Goal: Information Seeking & Learning: Learn about a topic

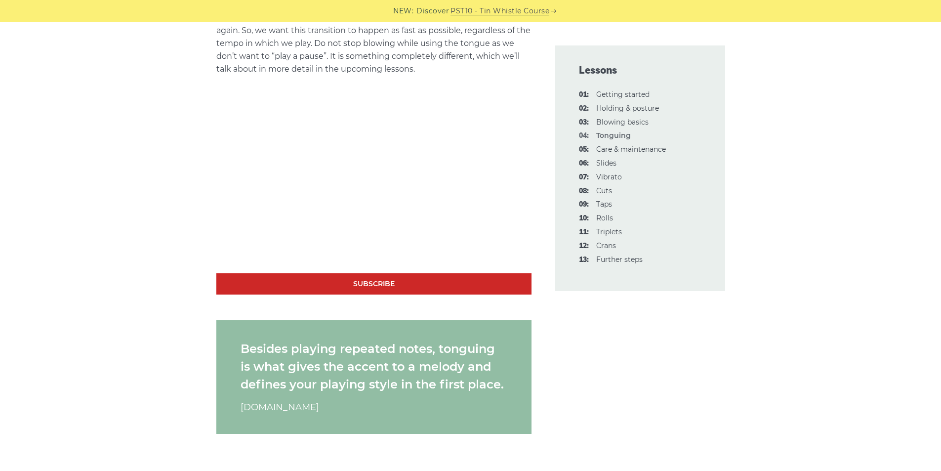
scroll to position [737, 0]
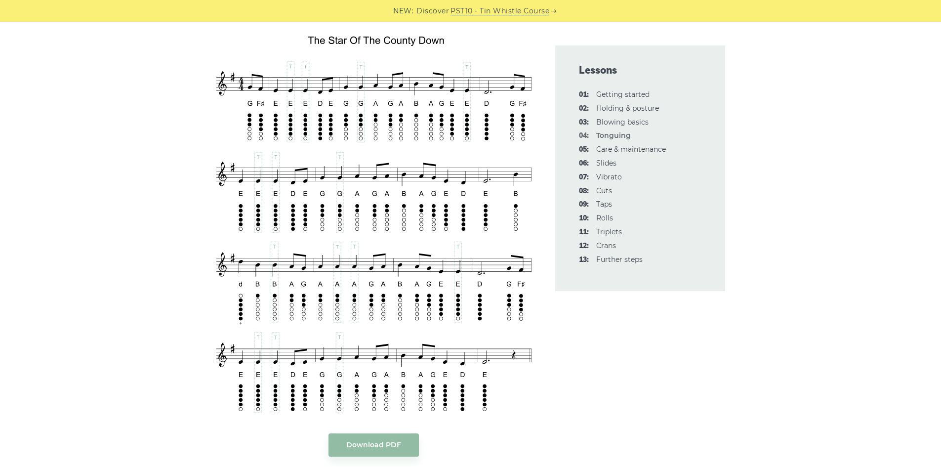
scroll to position [1713, 0]
click at [615, 310] on aside "Lessons 01: Getting started 02: Holding & posture 03: Blowing basics 04: Tongui…" at bounding box center [641, 434] width 194 height 3728
click at [777, 219] on div "In this lesson, talk about how (and where) to properly use your tongue while pl…" at bounding box center [470, 434] width 941 height 3728
click at [596, 165] on link "06: Slides" at bounding box center [606, 163] width 20 height 9
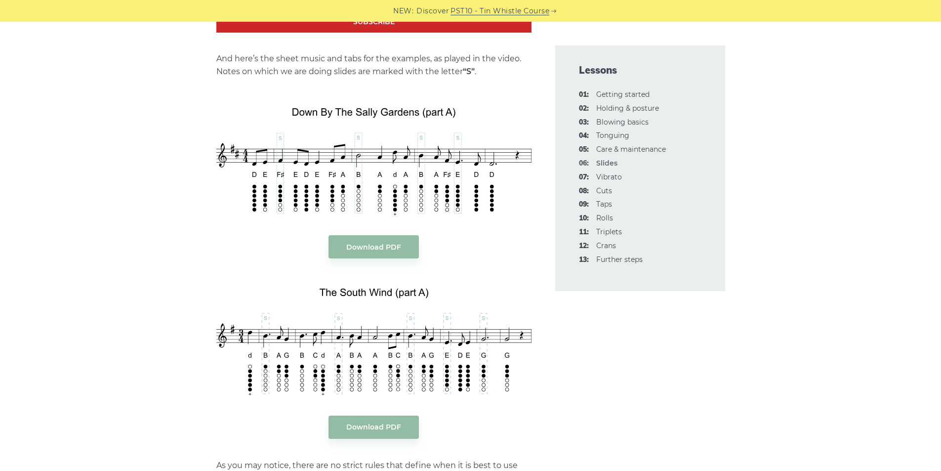
scroll to position [1122, 0]
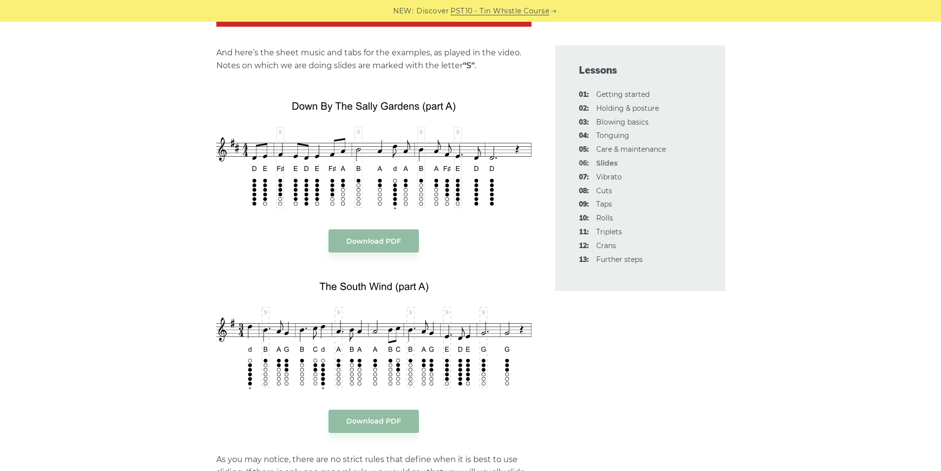
click at [118, 180] on div "In this lesson, we’ll talk about slides. It is a pretty standard tin whistle or…" at bounding box center [470, 437] width 941 height 2552
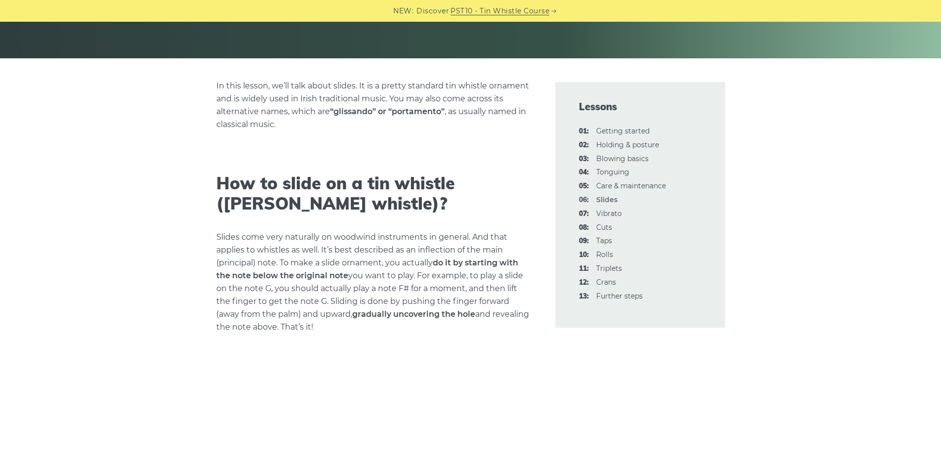
scroll to position [0, 0]
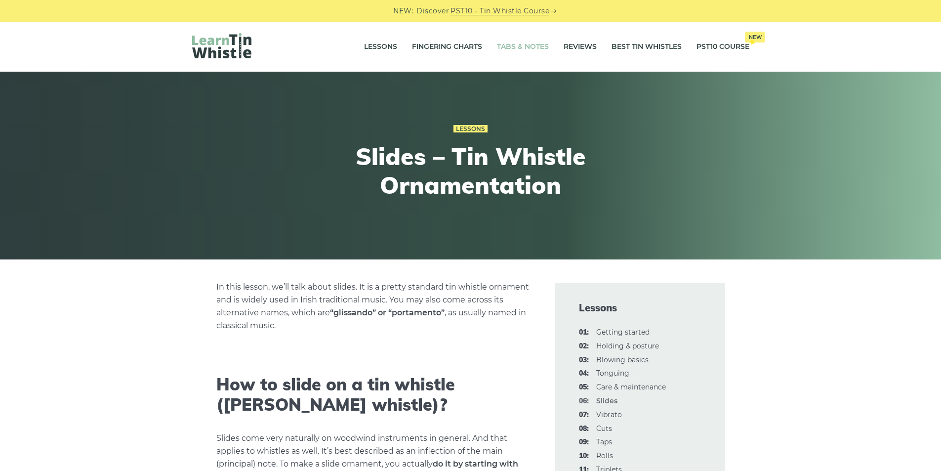
click at [525, 39] on link "Tabs & Notes" at bounding box center [523, 47] width 52 height 25
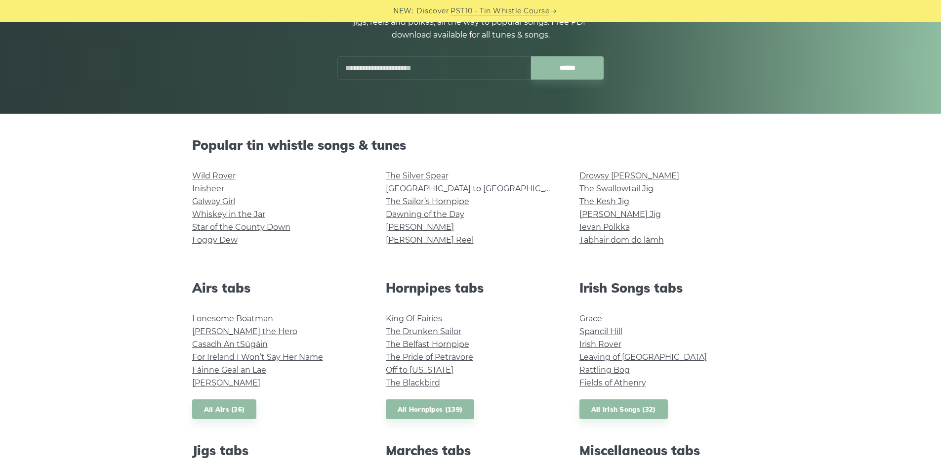
scroll to position [146, 0]
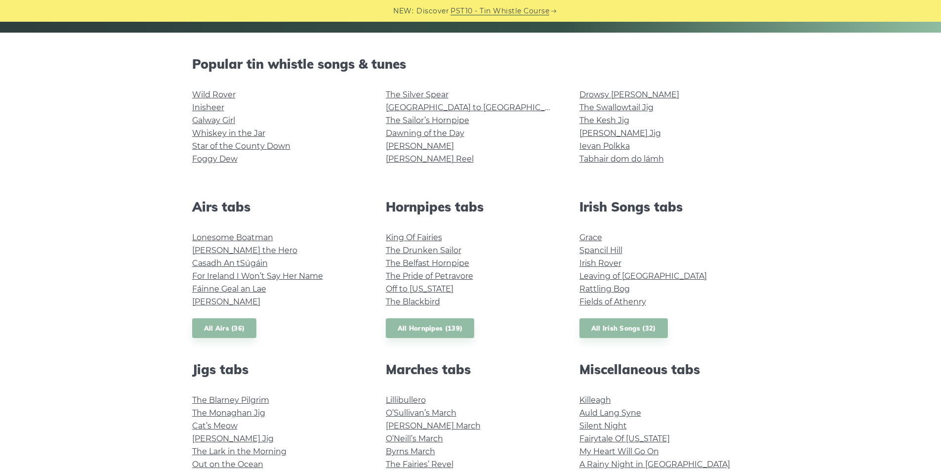
scroll to position [227, 0]
click at [127, 266] on div "Popular tin whistle songs & tunes Wild Rover Inisheer Galway Girl Whiskey in th…" at bounding box center [470, 453] width 941 height 794
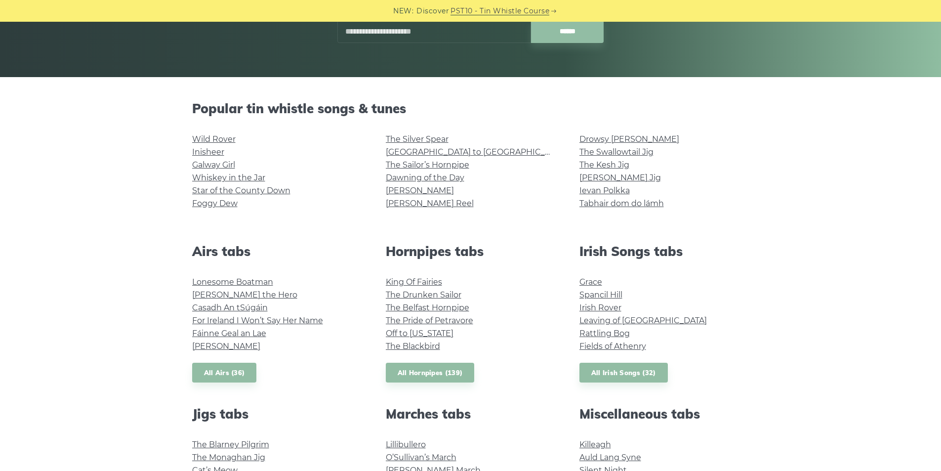
scroll to position [182, 0]
click at [479, 115] on h2 "Popular tin whistle songs & tunes" at bounding box center [470, 108] width 557 height 15
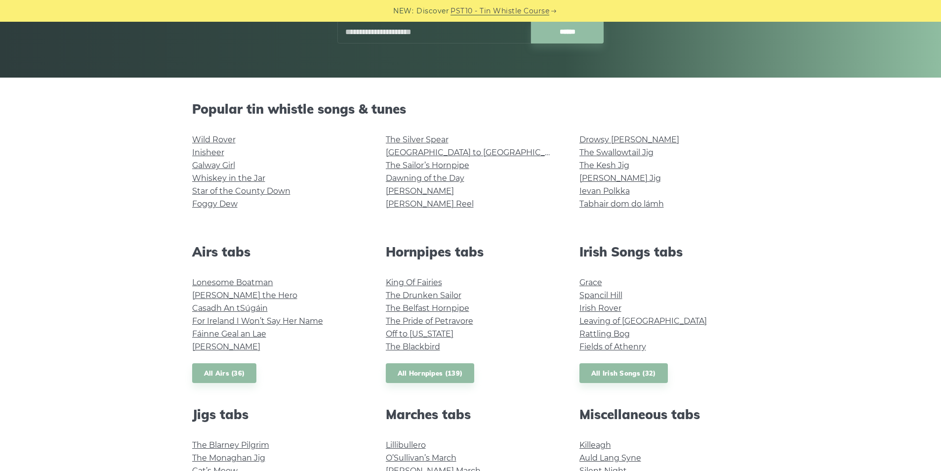
click at [742, 152] on li "The Swallowtail Jig" at bounding box center [665, 152] width 170 height 13
click at [677, 120] on div "Popular tin whistle songs & tunes Wild Rover Inisheer Galway Girl Whiskey in th…" at bounding box center [470, 160] width 581 height 119
click at [736, 201] on li "Tabhair dom do lámh" at bounding box center [665, 204] width 170 height 13
click at [471, 124] on div "Popular tin whistle songs & tunes Wild Rover Inisheer Galway Girl Whiskey in th…" at bounding box center [470, 160] width 581 height 119
click at [312, 126] on div "Popular tin whistle songs & tunes Wild Rover Inisheer Galway Girl Whiskey in th…" at bounding box center [470, 160] width 581 height 119
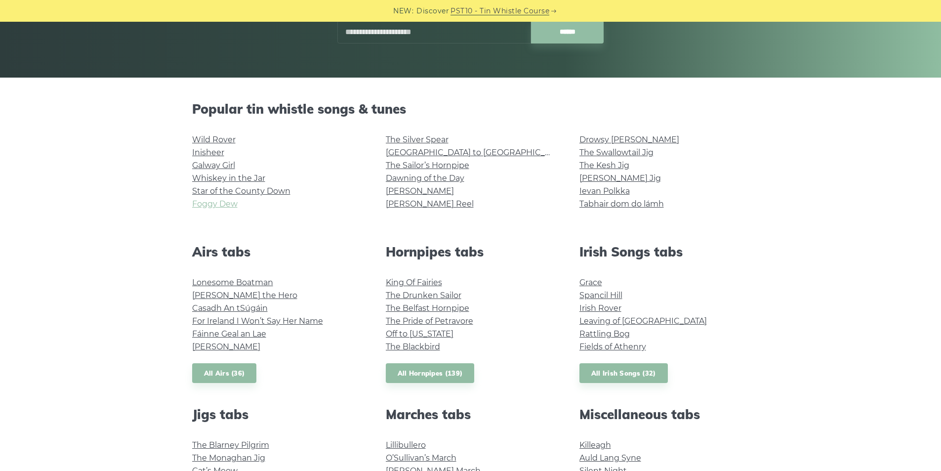
click at [214, 203] on link "Foggy Dew" at bounding box center [214, 203] width 45 height 9
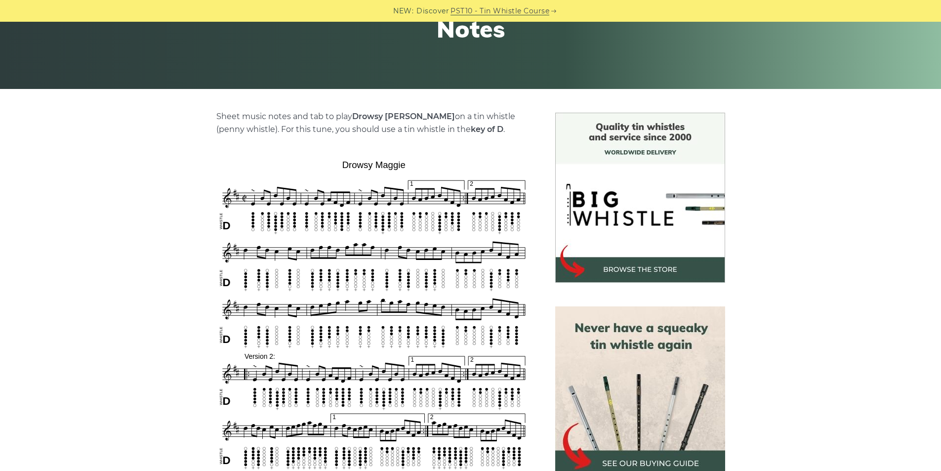
scroll to position [171, 0]
click at [92, 301] on div "Sheet music notes and tab to play Drowsy Maggie on a tin whistle (penny whistle…" at bounding box center [470, 477] width 941 height 730
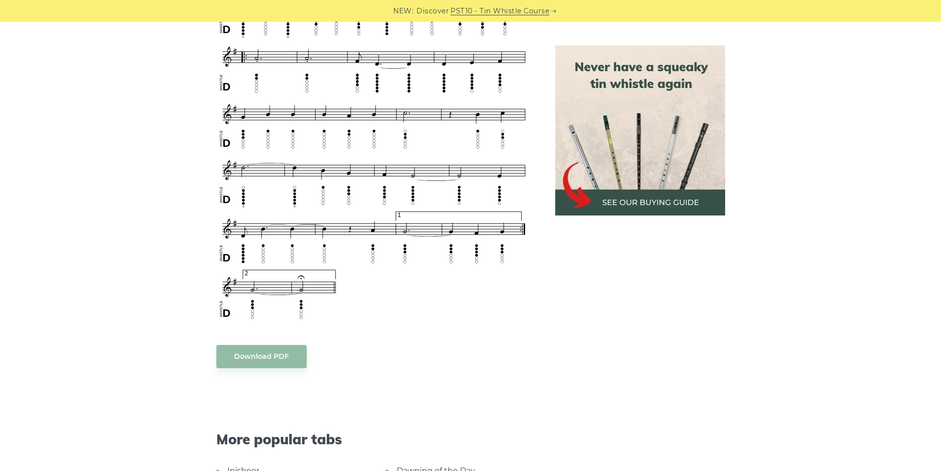
scroll to position [590, 0]
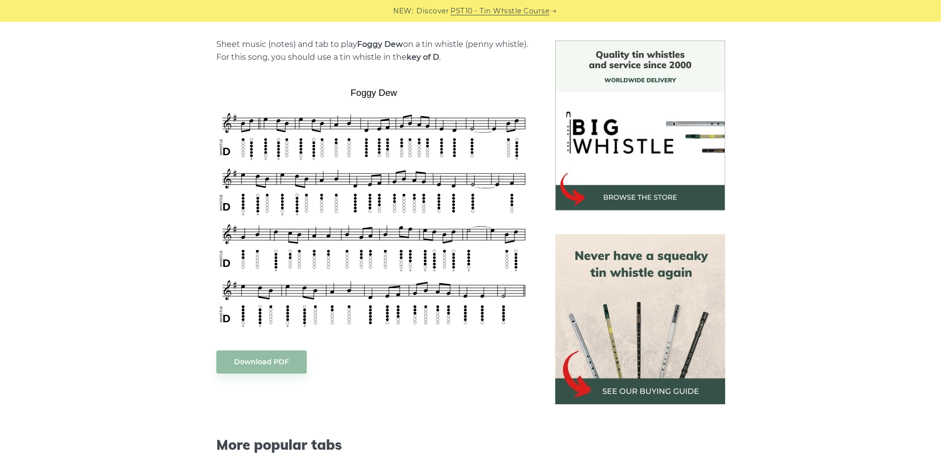
scroll to position [244, 0]
